Goal: Information Seeking & Learning: Check status

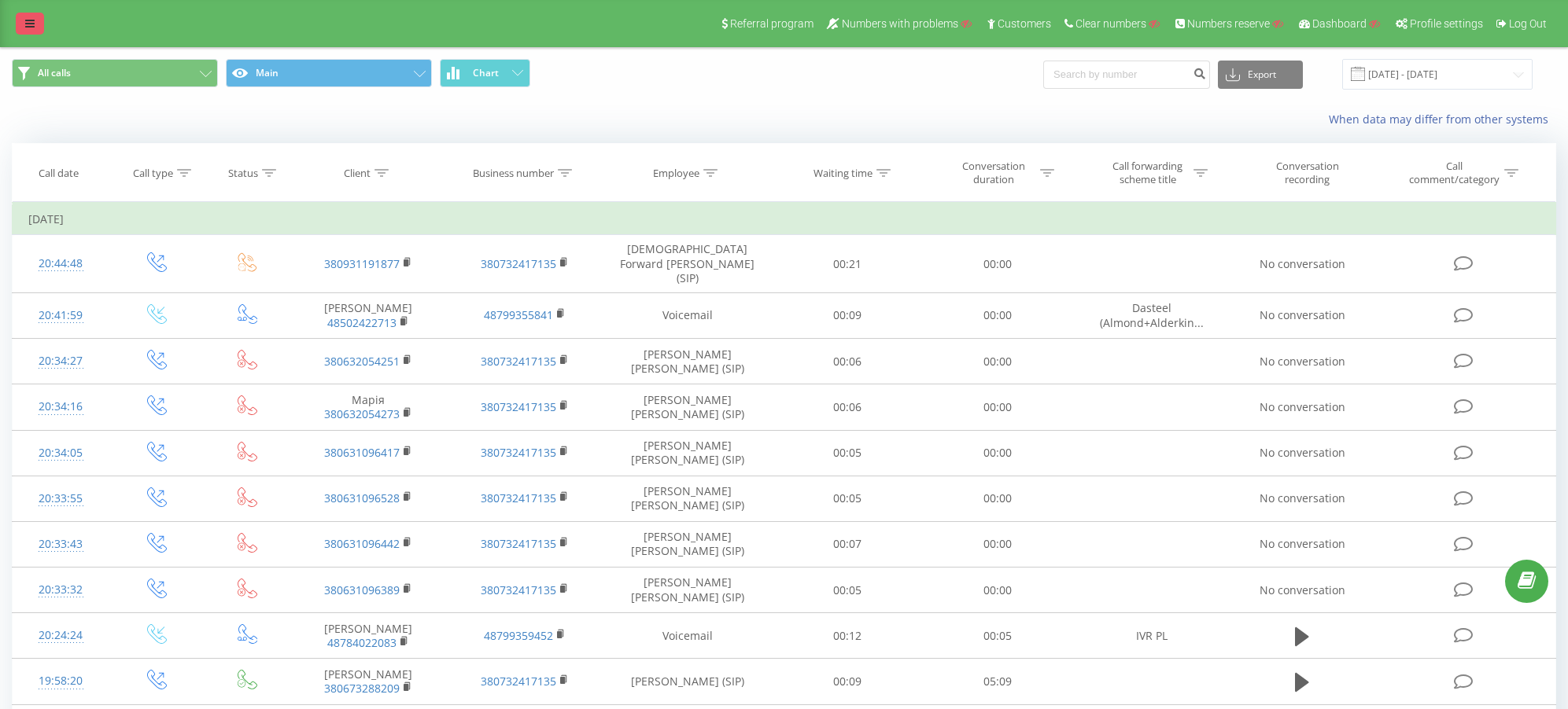
click at [23, 22] on link at bounding box center [30, 23] width 29 height 22
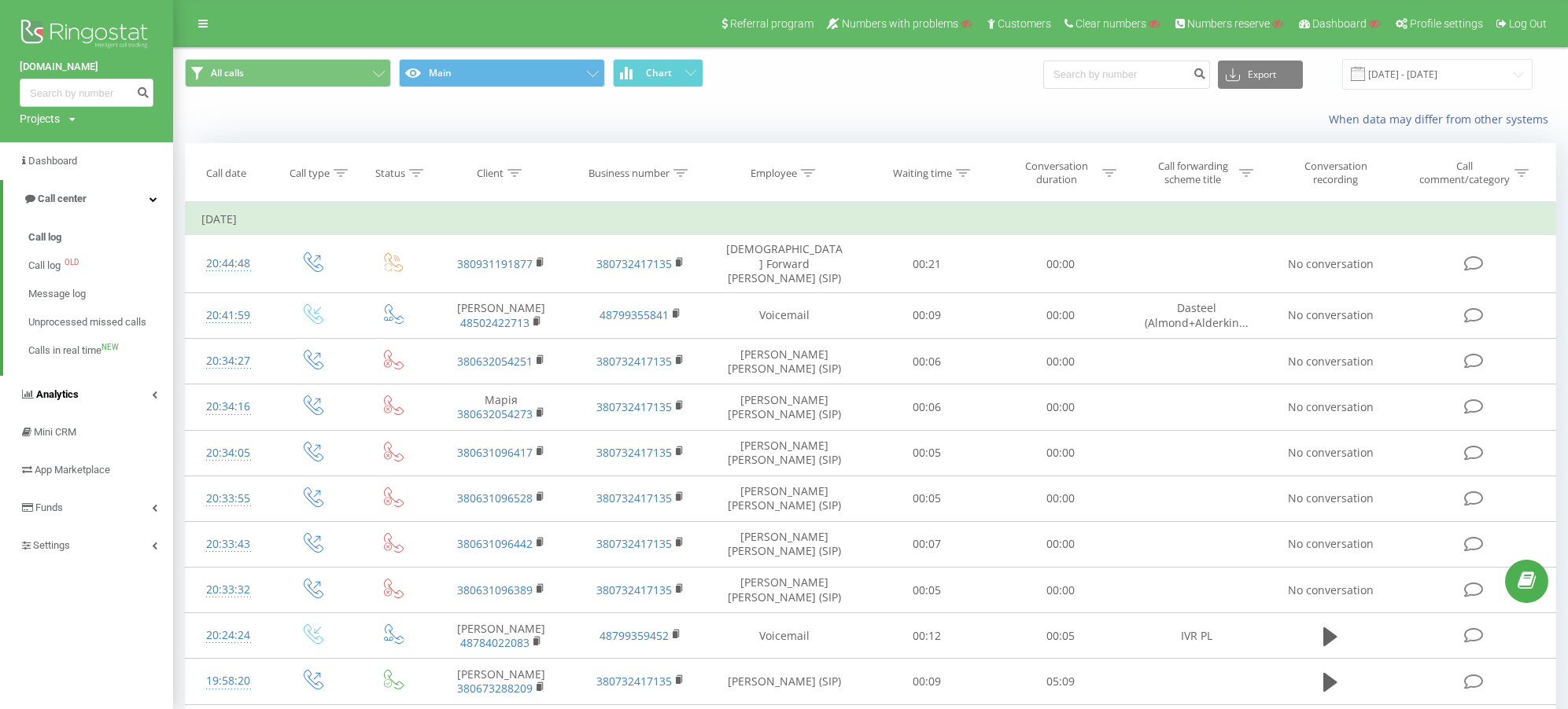
click at [53, 390] on span "Analytics" at bounding box center [56, 394] width 42 height 12
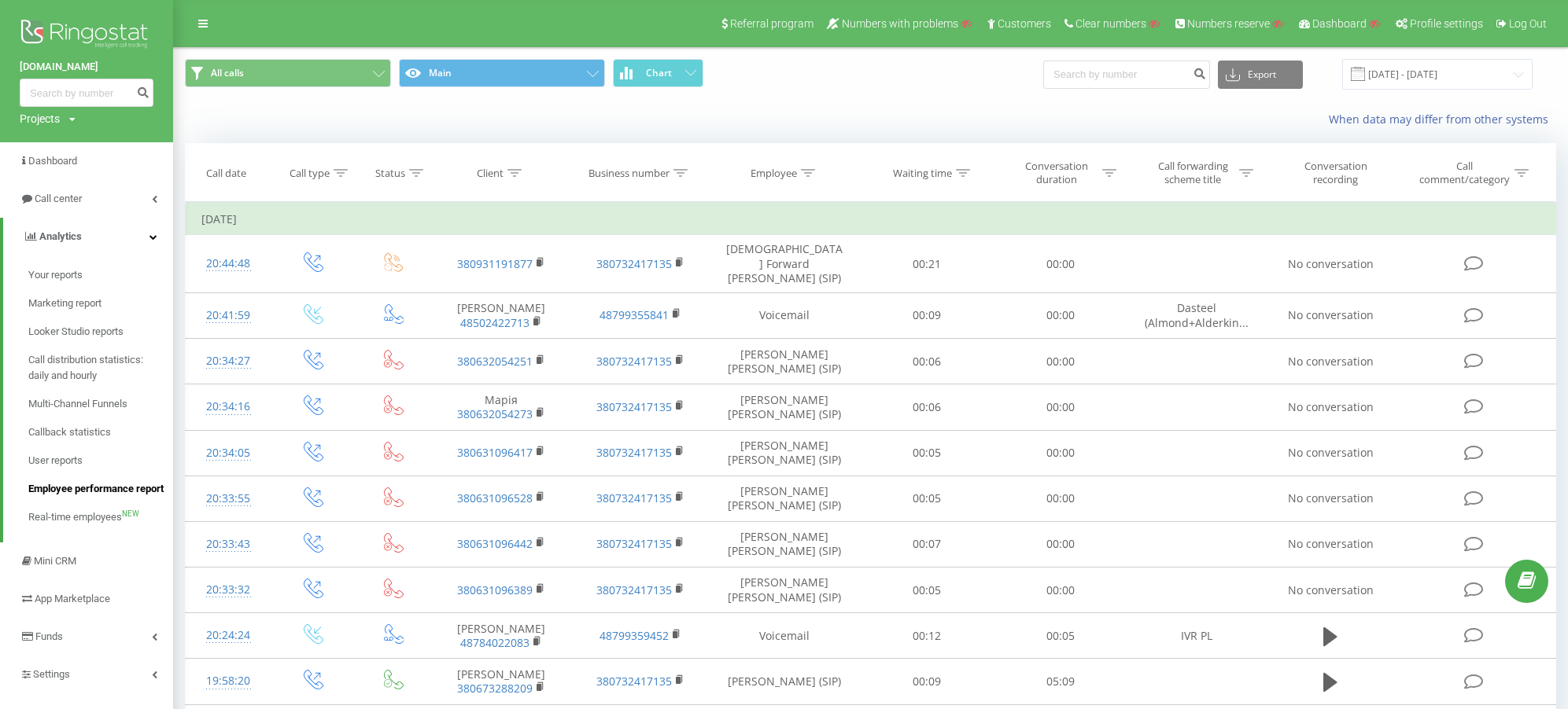
click at [69, 484] on span "Employee performance report" at bounding box center [96, 489] width 135 height 16
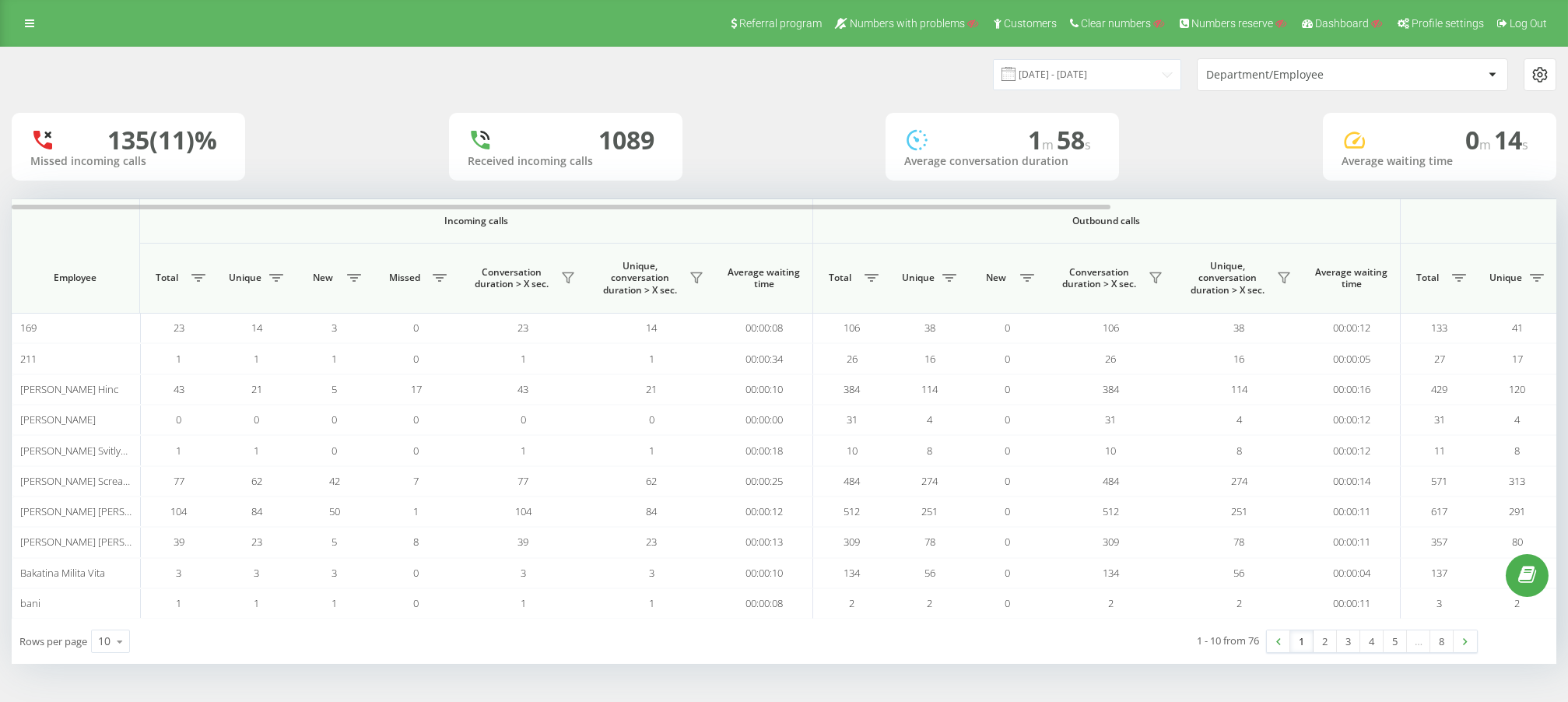
click at [1282, 81] on div "Department/Employee" at bounding box center [1353, 74] width 310 height 31
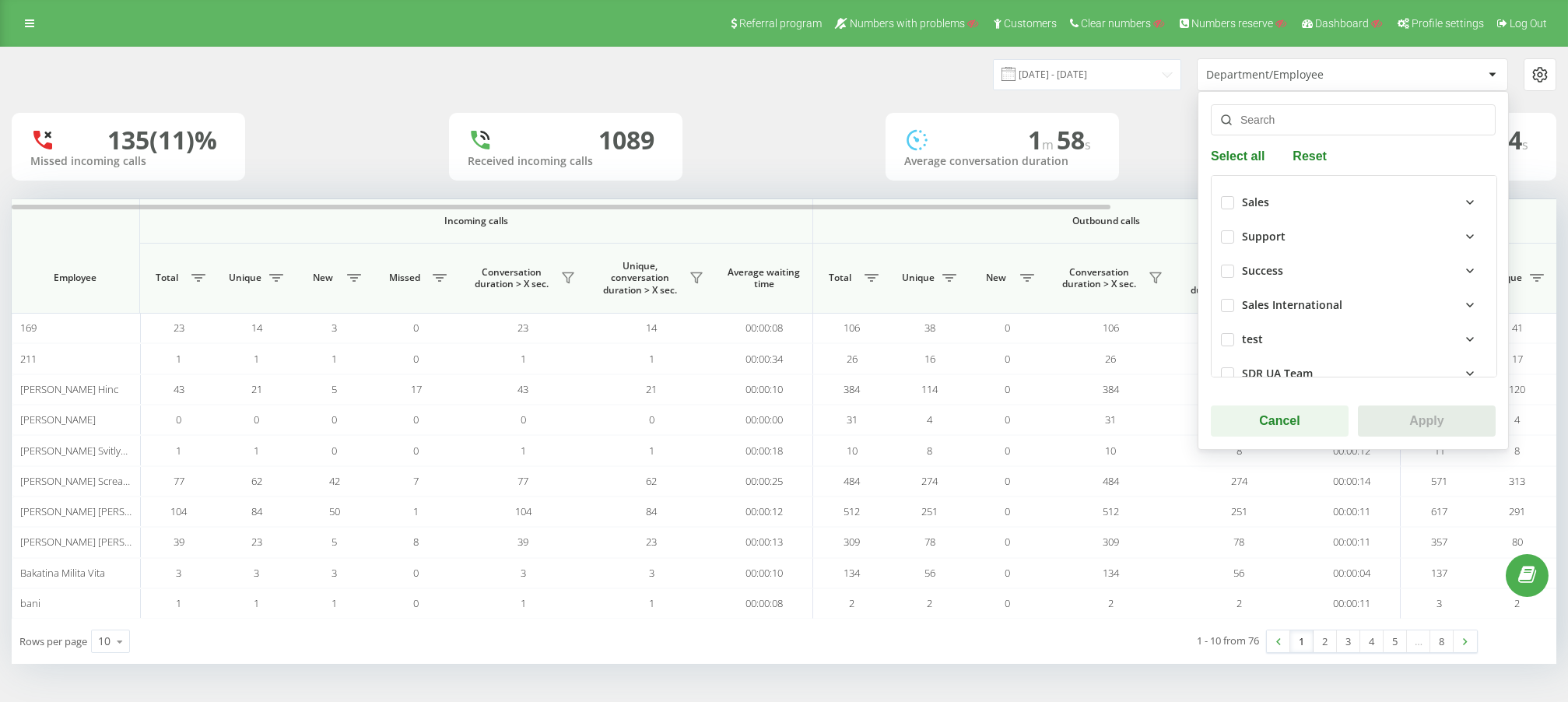
click at [1461, 305] on icon at bounding box center [1470, 305] width 19 height 19
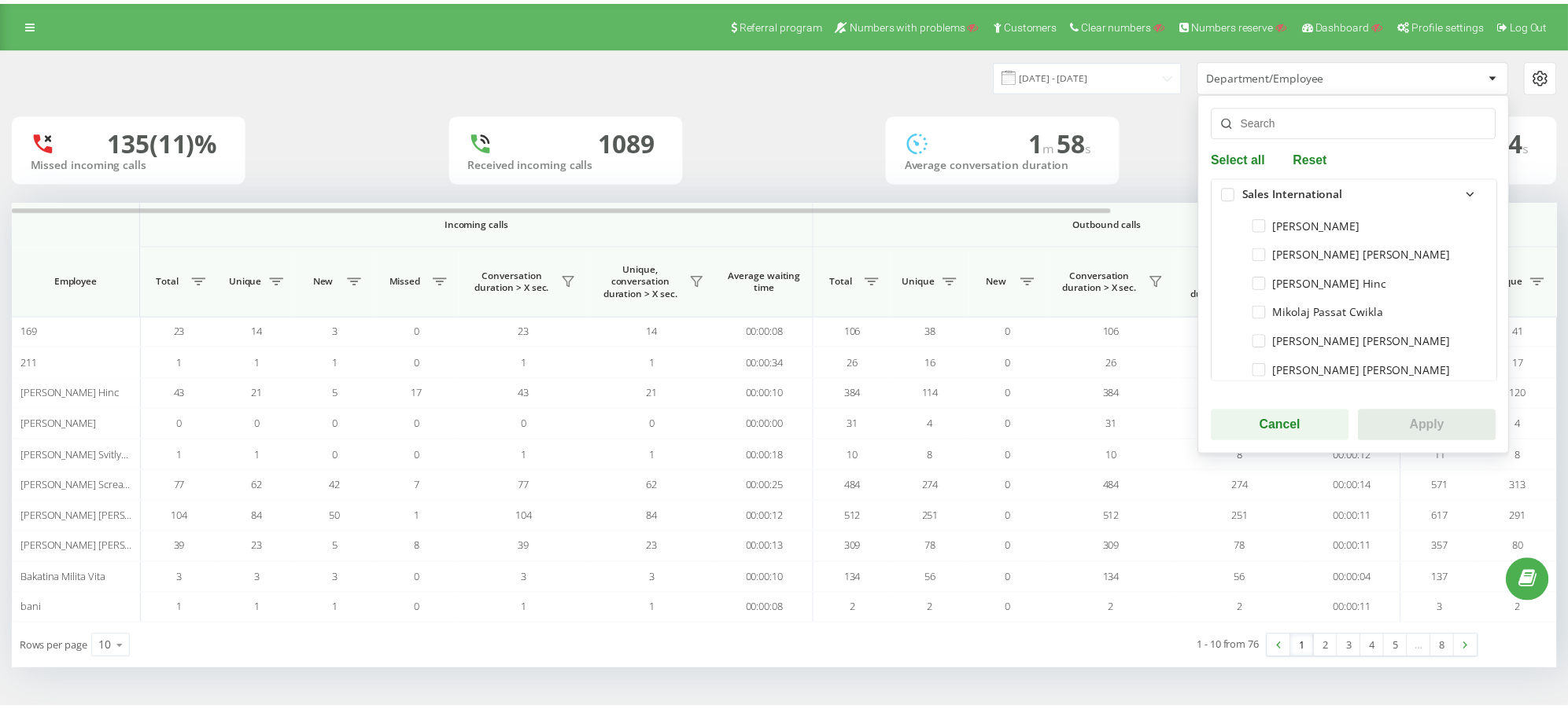
scroll to position [118, 0]
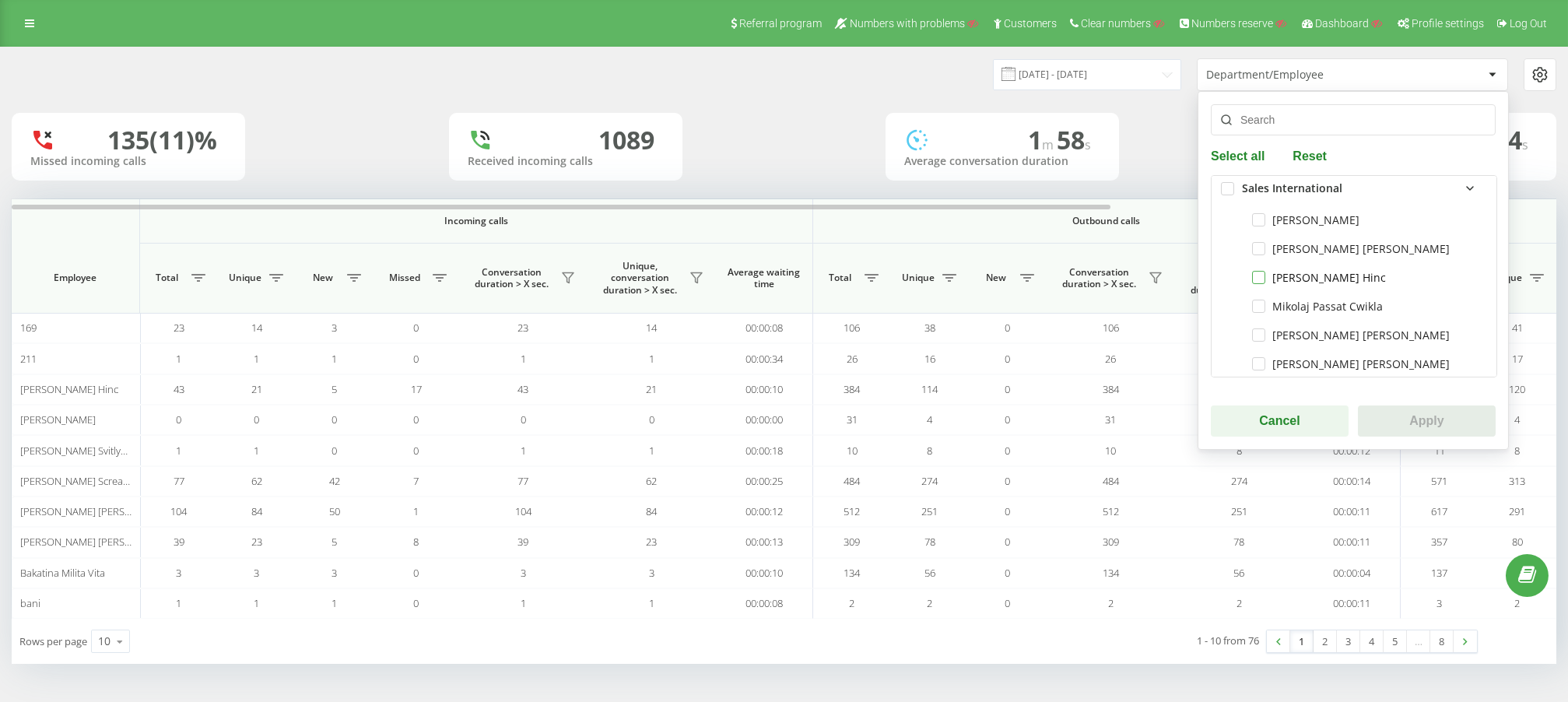
click at [1322, 274] on label "[PERSON_NAME] Hinc" at bounding box center [1318, 277] width 134 height 13
checkbox input "true"
click at [1432, 420] on button "Apply" at bounding box center [1427, 420] width 138 height 31
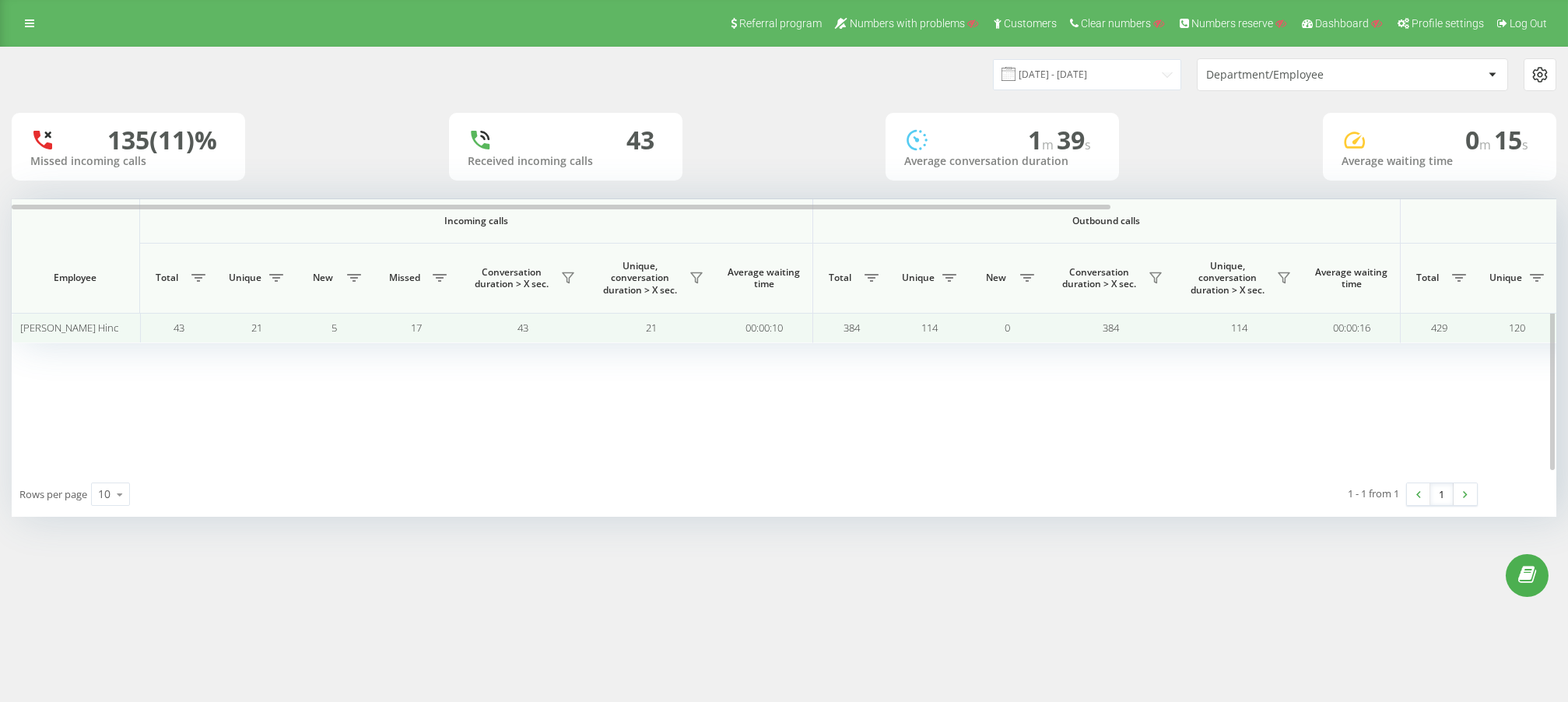
click at [69, 321] on span "[PERSON_NAME] Hinc" at bounding box center [69, 328] width 98 height 14
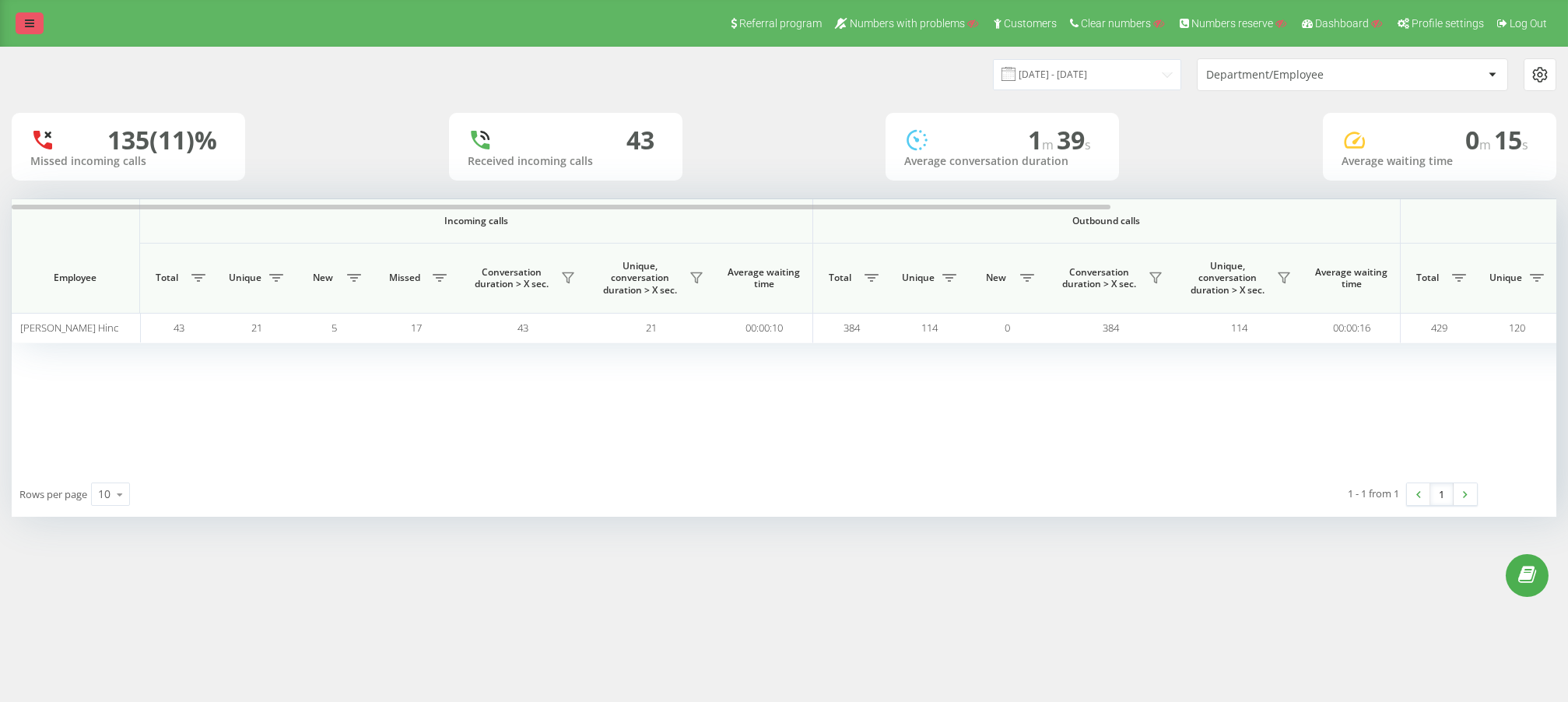
click at [20, 24] on link at bounding box center [30, 23] width 28 height 22
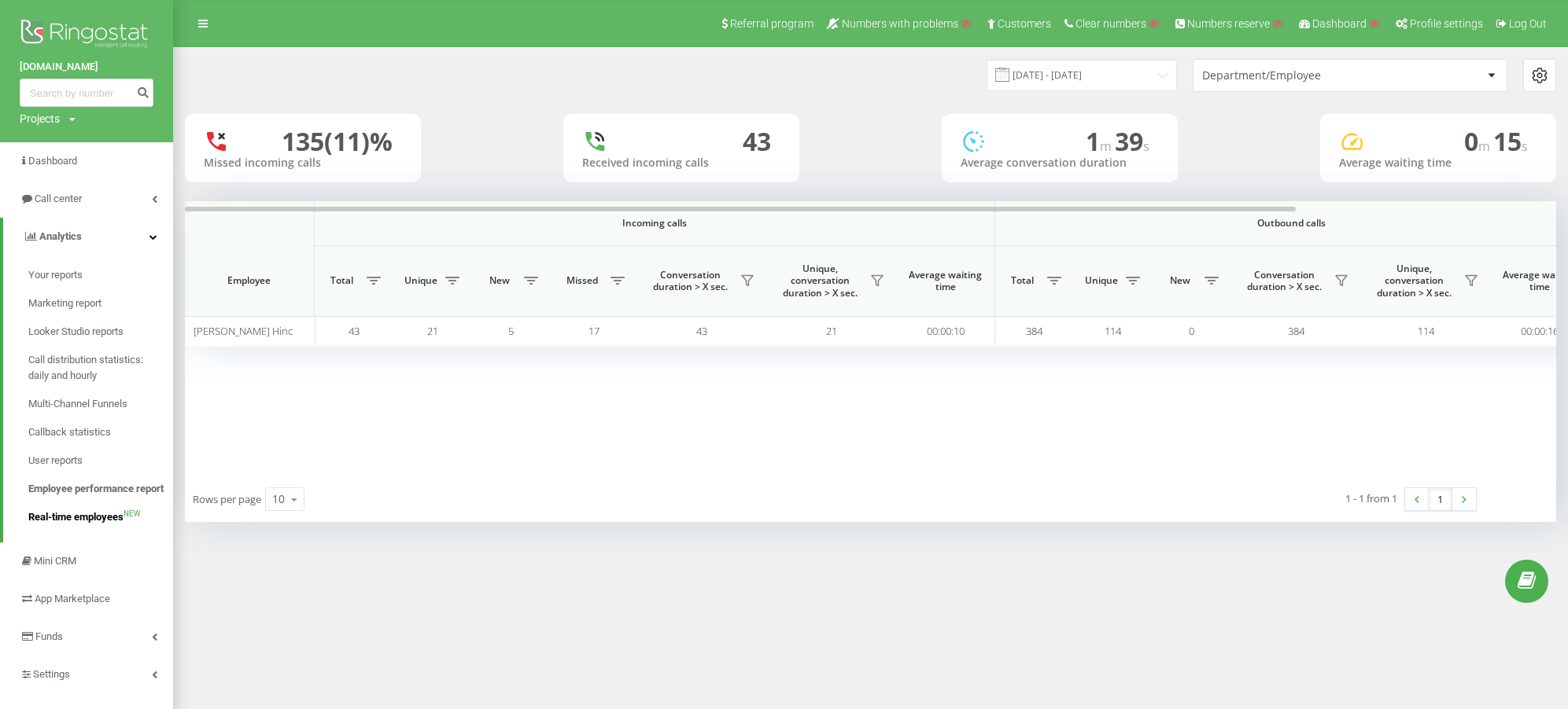
click at [69, 512] on span "Real-time employees" at bounding box center [76, 518] width 95 height 16
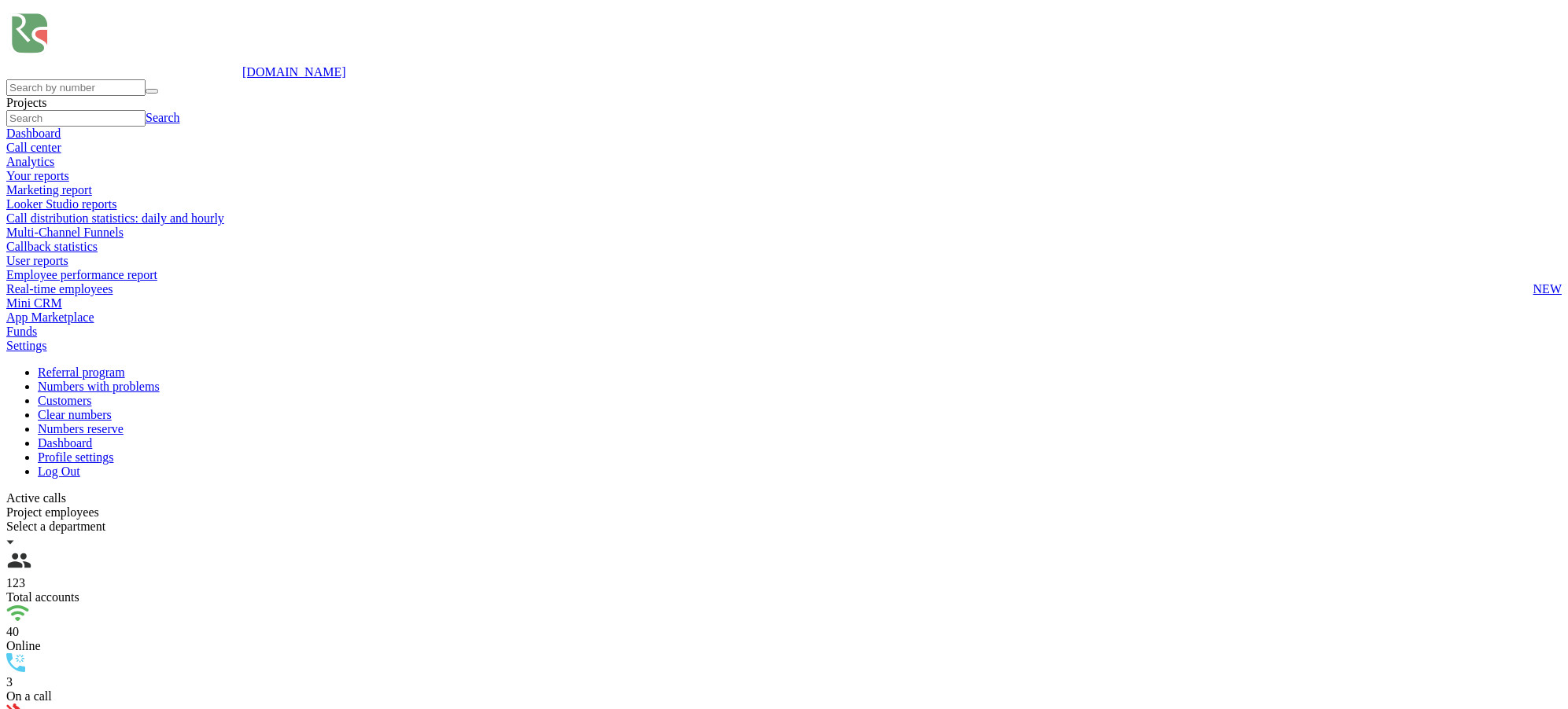
click at [1335, 519] on div "Select a department" at bounding box center [784, 527] width 1555 height 14
click at [1338, 701] on div "Sales International" at bounding box center [784, 708] width 1555 height 14
click at [22, 687] on label at bounding box center [22, 693] width 0 height 13
checkbox input "true"
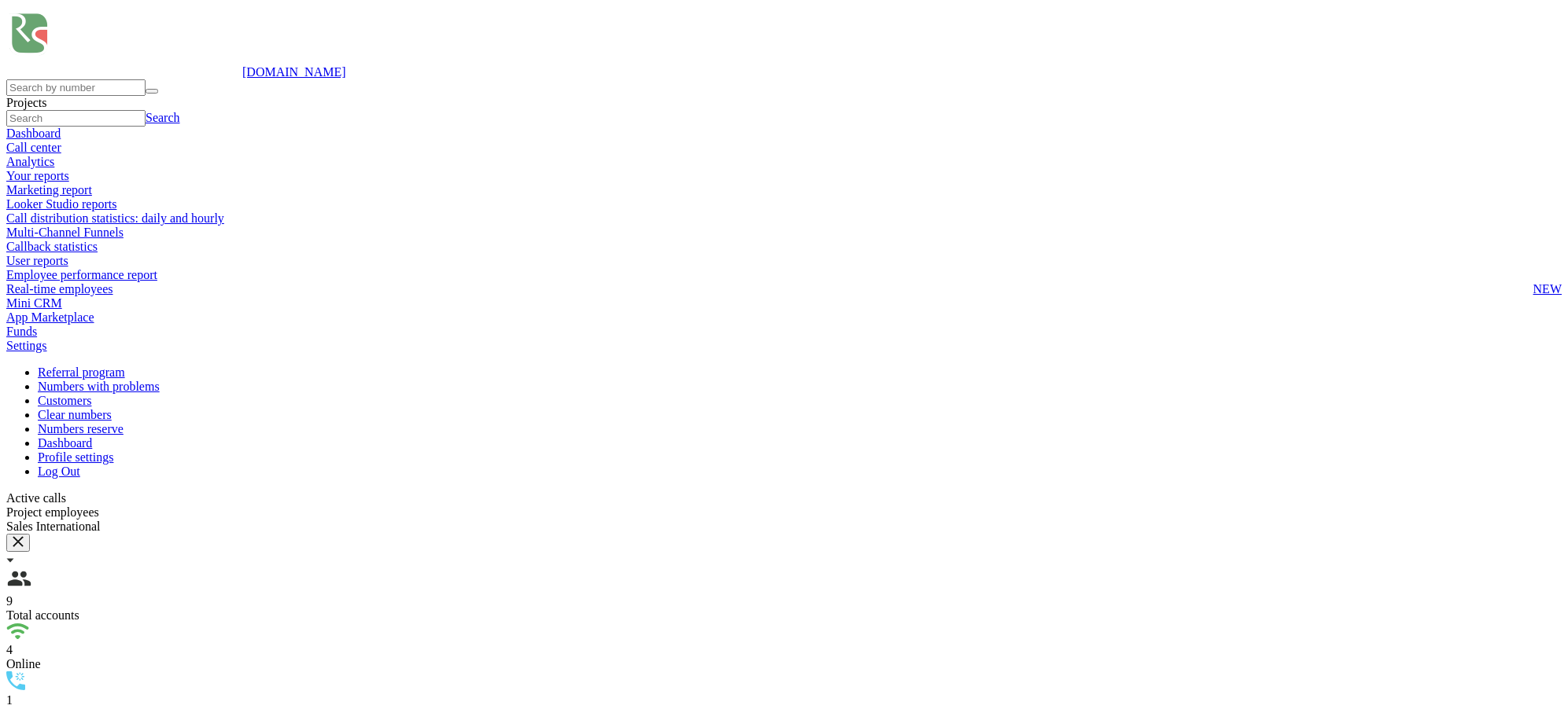
click at [1022, 248] on icon at bounding box center [1017, 252] width 10 height 10
